Goal: Check status

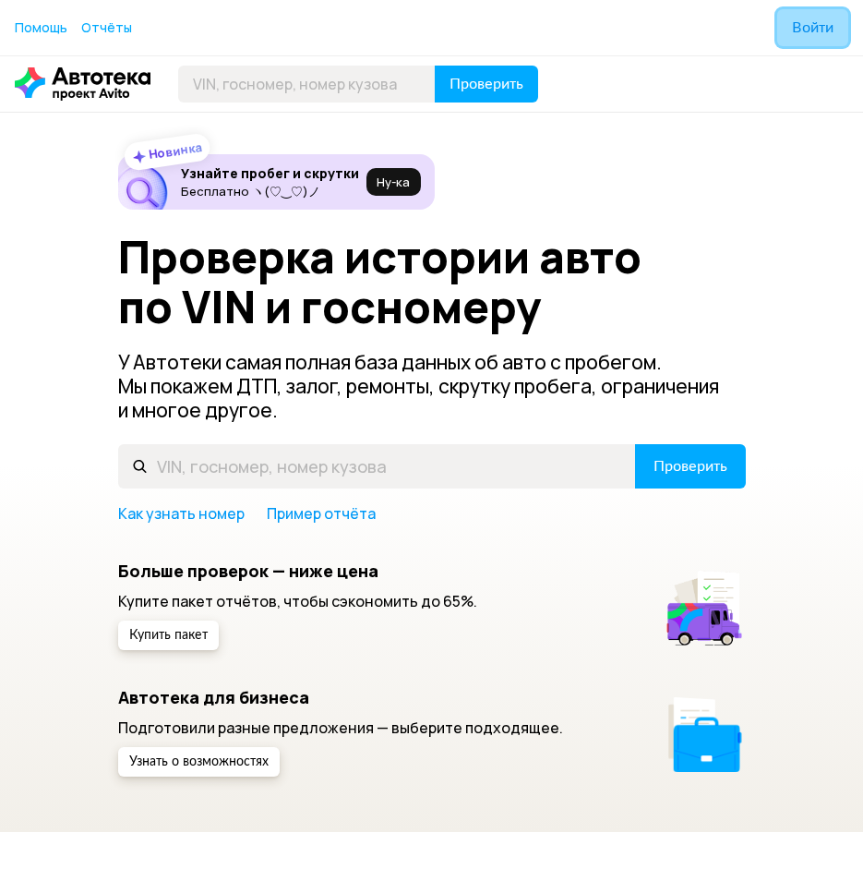
click at [804, 27] on span "Войти" at bounding box center [813, 27] width 42 height 15
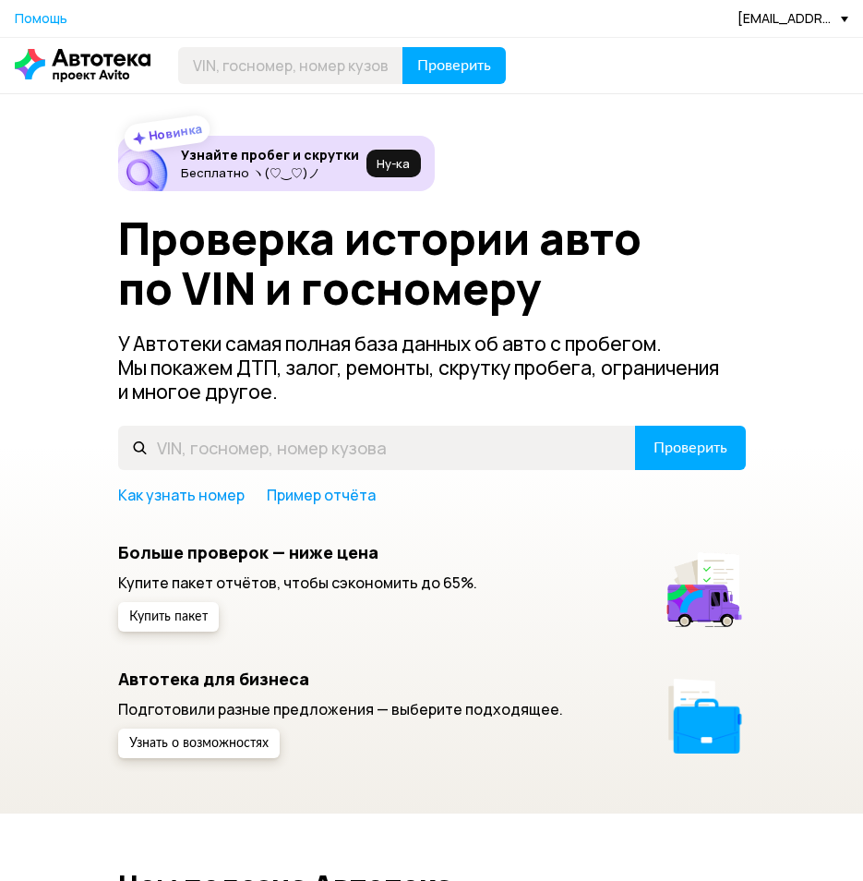
click at [790, 23] on div "[EMAIL_ADDRESS][DOMAIN_NAME]" at bounding box center [793, 18] width 111 height 18
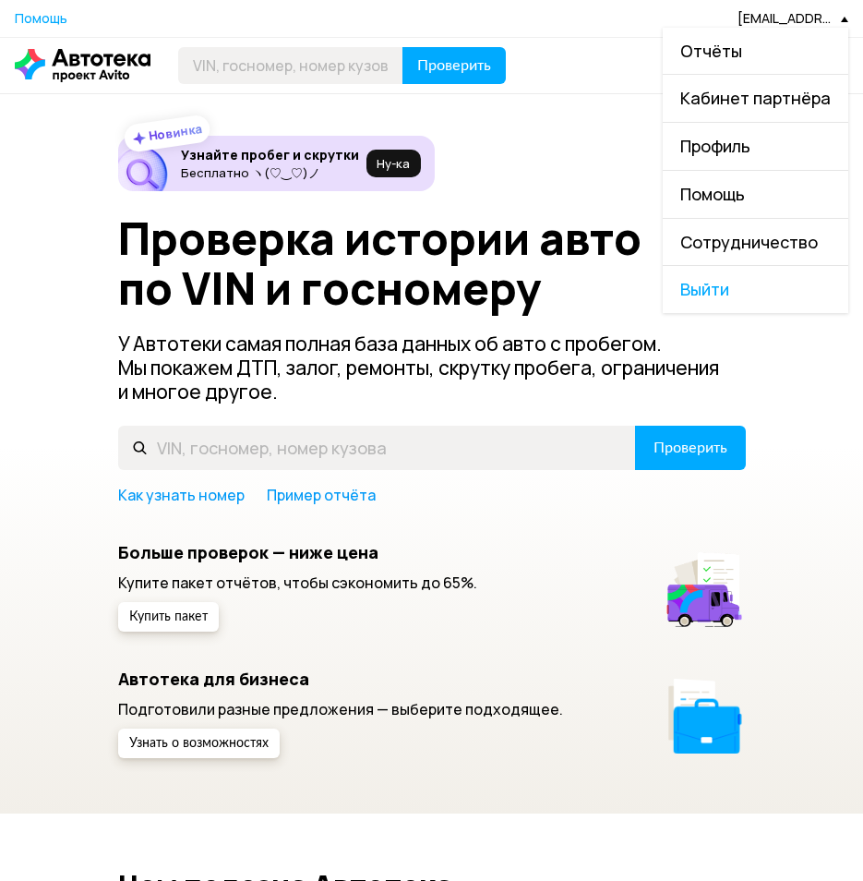
click at [720, 64] on link "Отчёты" at bounding box center [756, 51] width 186 height 47
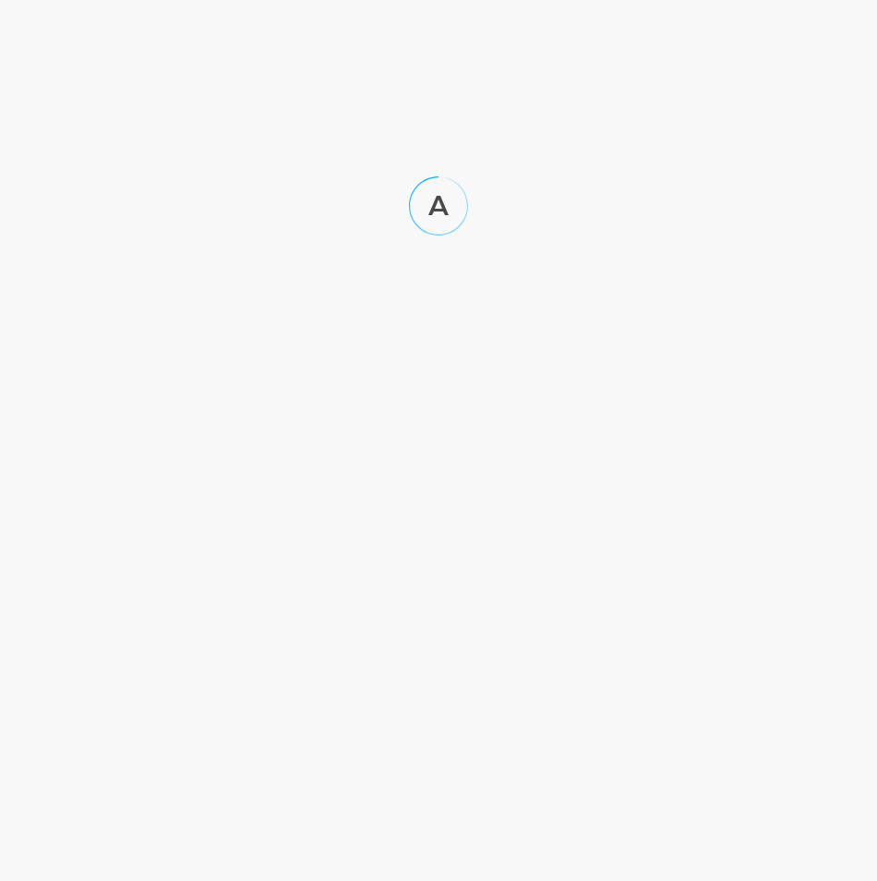
click at [716, 49] on html at bounding box center [438, 136] width 877 height 272
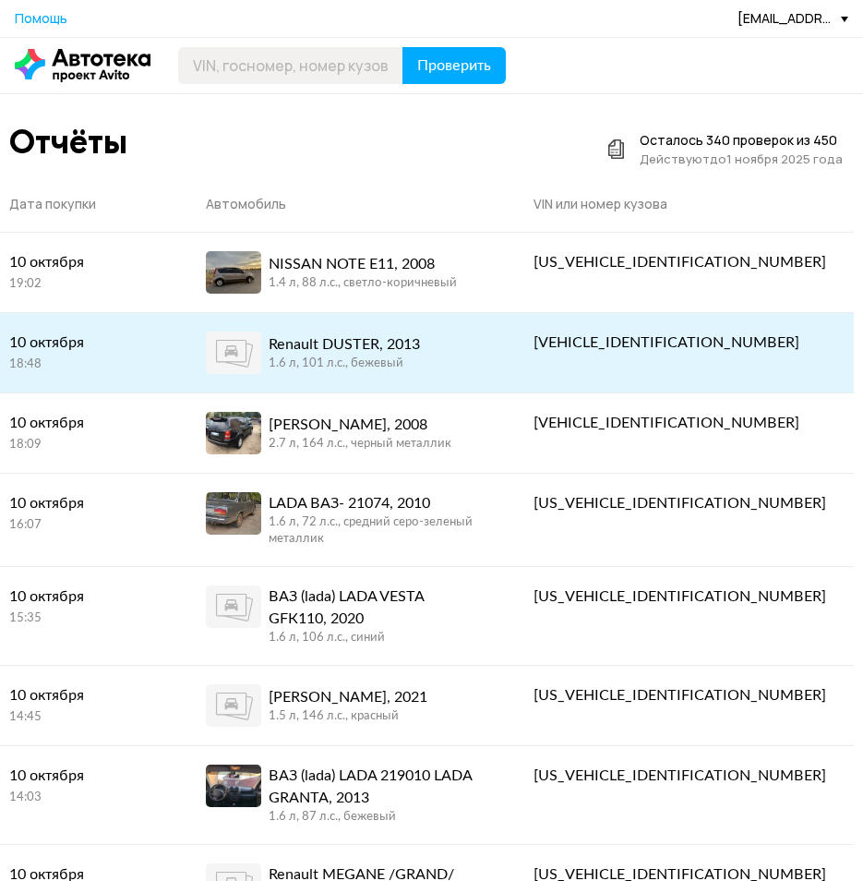
click at [805, 334] on div "[VEHICLE_IDENTIFICATION_NUMBER]" at bounding box center [680, 342] width 293 height 22
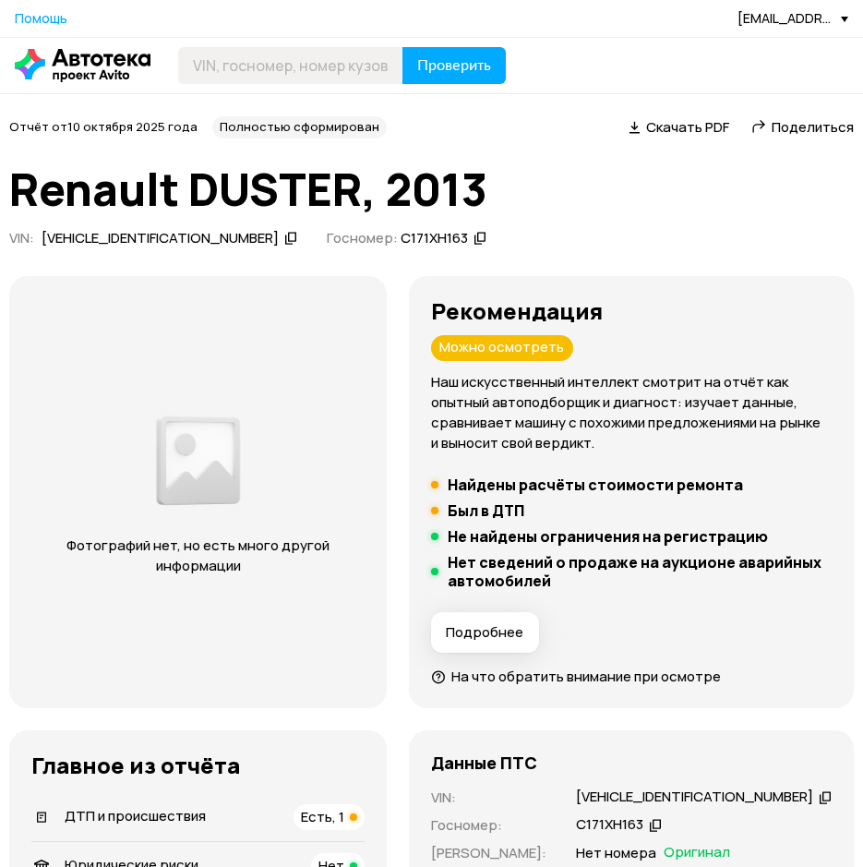
click at [66, 245] on div "[VEHICLE_IDENTIFICATION_NUMBER]" at bounding box center [160, 238] width 237 height 19
